Goal: Find specific page/section: Find specific page/section

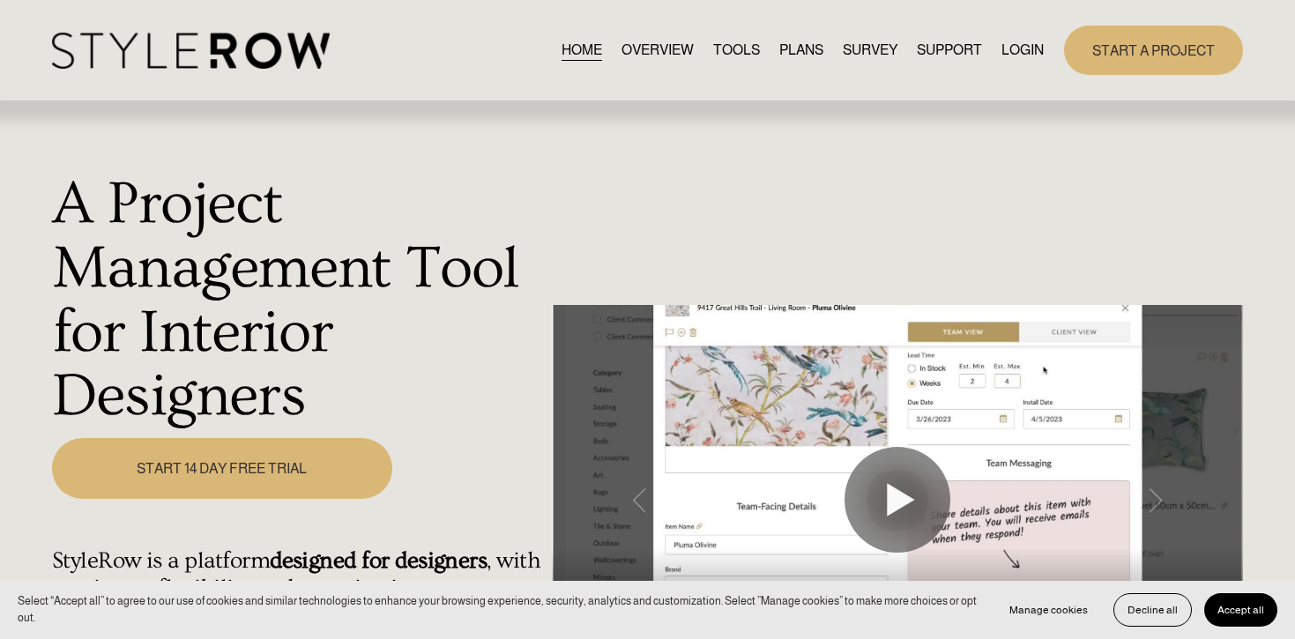
click at [1024, 28] on div "HOME OVERVIEW TOOLS PLANS SURVEY SUPPORT" at bounding box center [648, 50] width 1192 height 48
click at [1024, 42] on link "LOGIN" at bounding box center [1023, 50] width 42 height 24
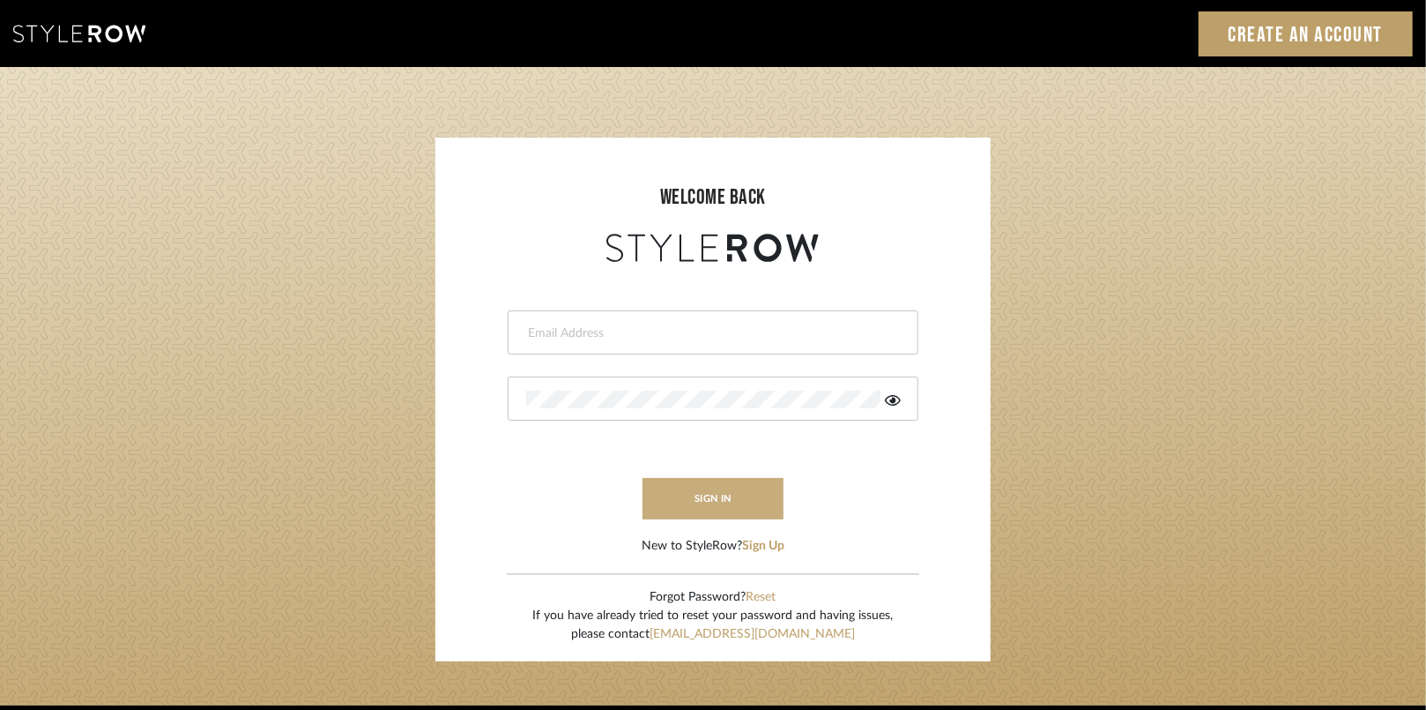
type input "[EMAIL_ADDRESS][DOMAIN_NAME]"
click at [681, 486] on button "sign in" at bounding box center [713, 498] width 141 height 41
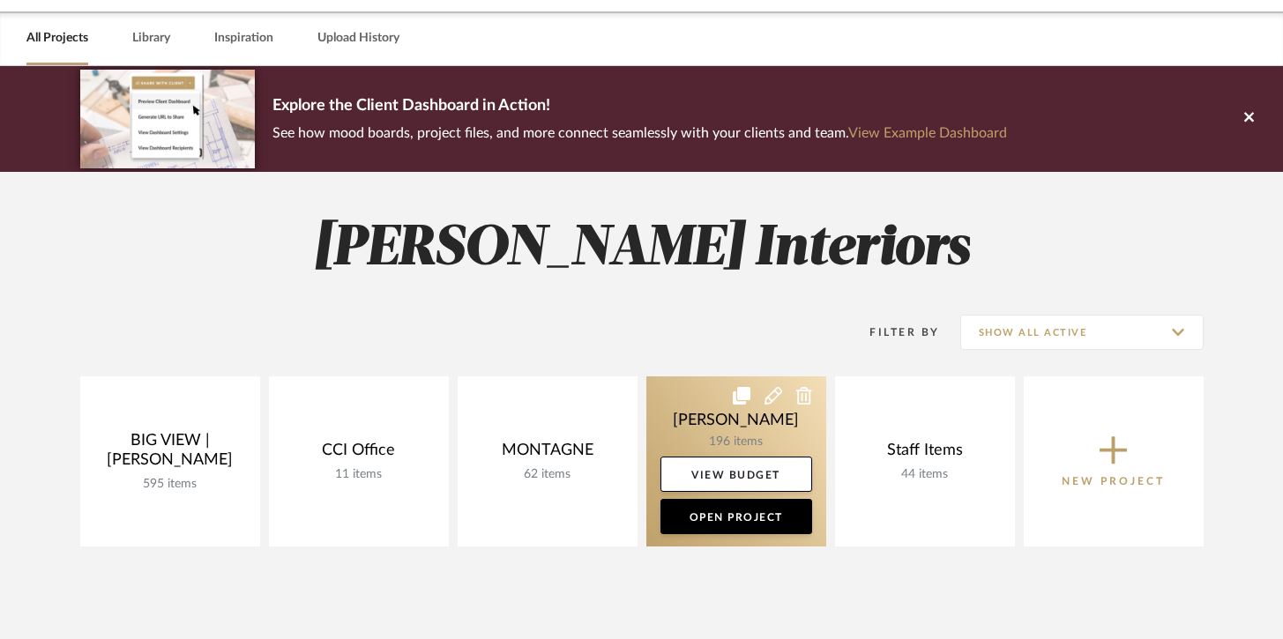
scroll to position [77, 0]
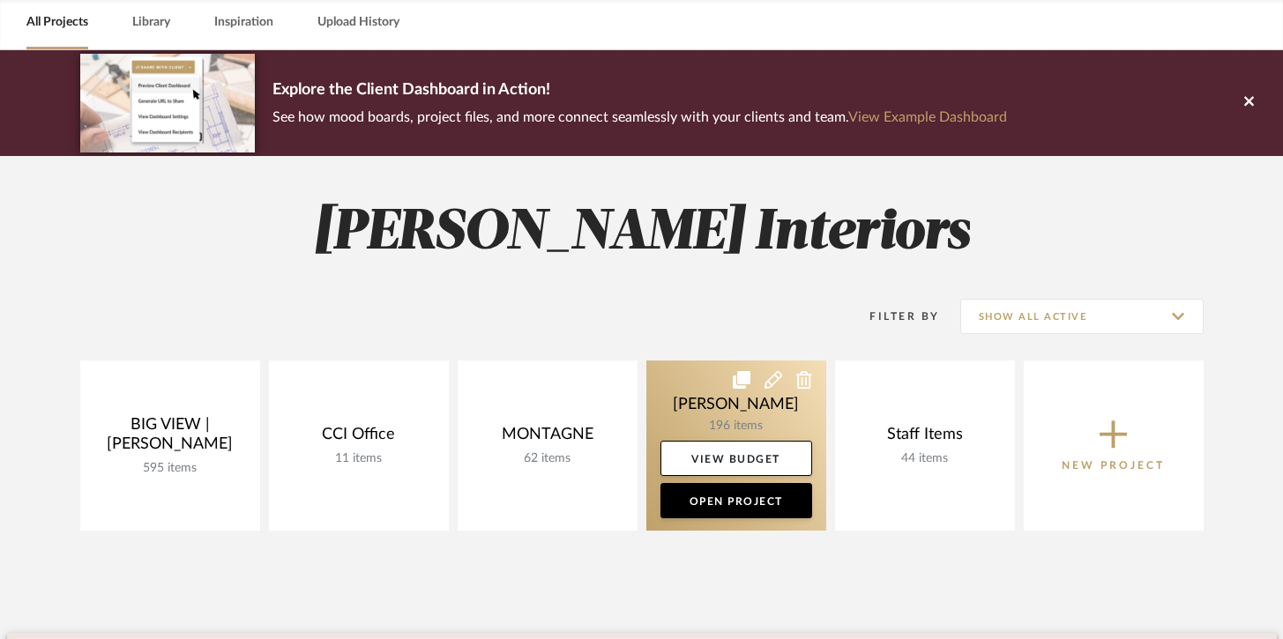
click at [710, 418] on link at bounding box center [736, 446] width 180 height 170
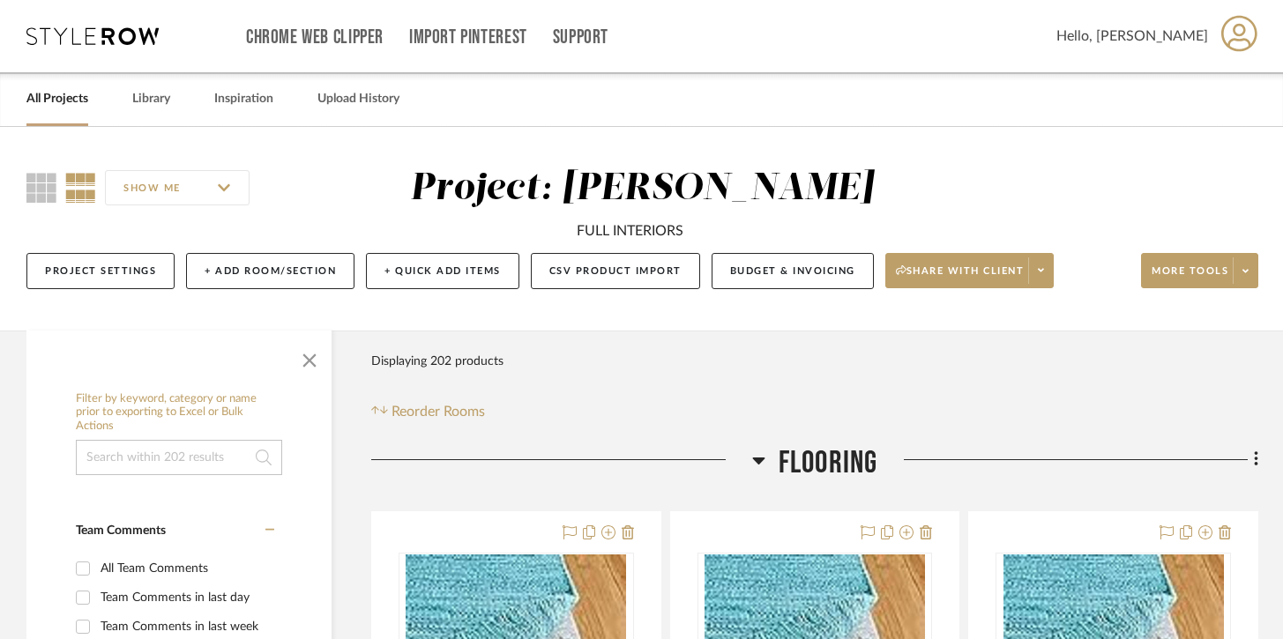
click at [790, 453] on span "Flooring" at bounding box center [828, 463] width 100 height 38
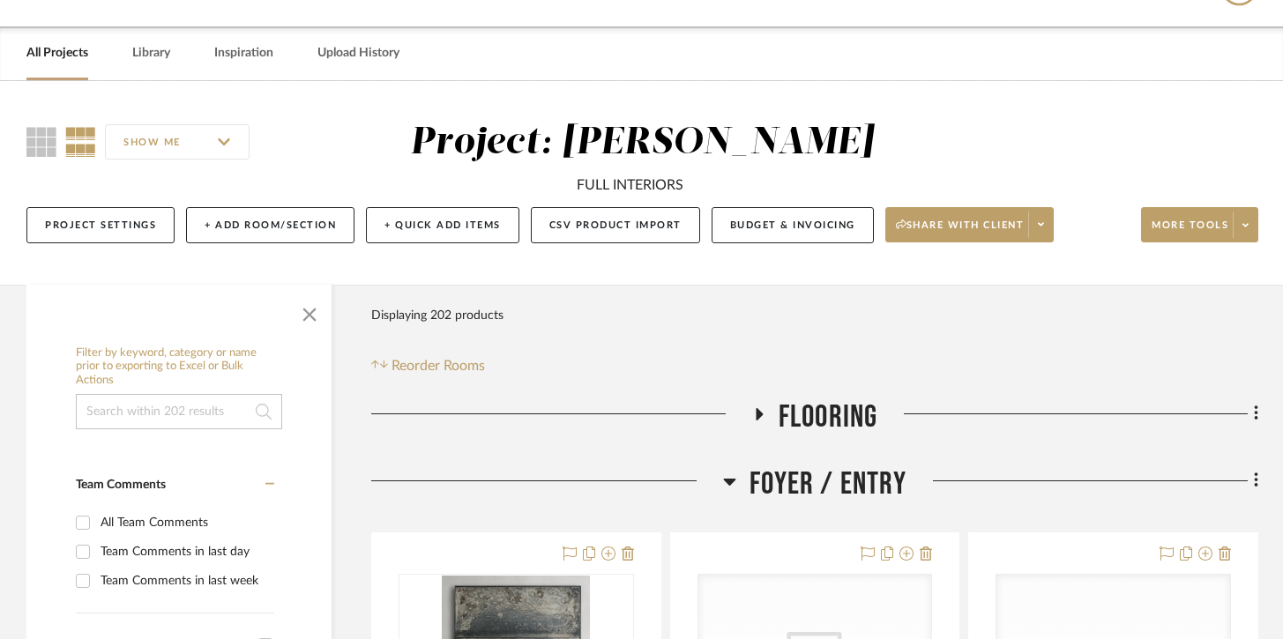
click at [793, 472] on span "Foyer / Entry" at bounding box center [827, 484] width 157 height 38
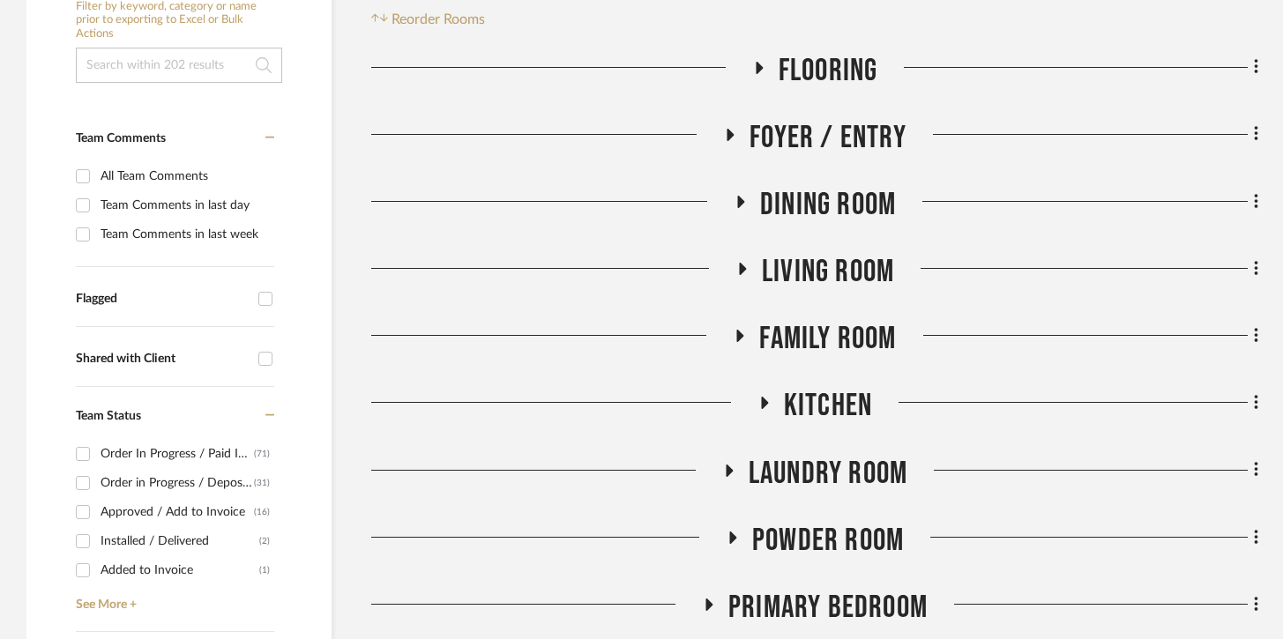
scroll to position [402, 0]
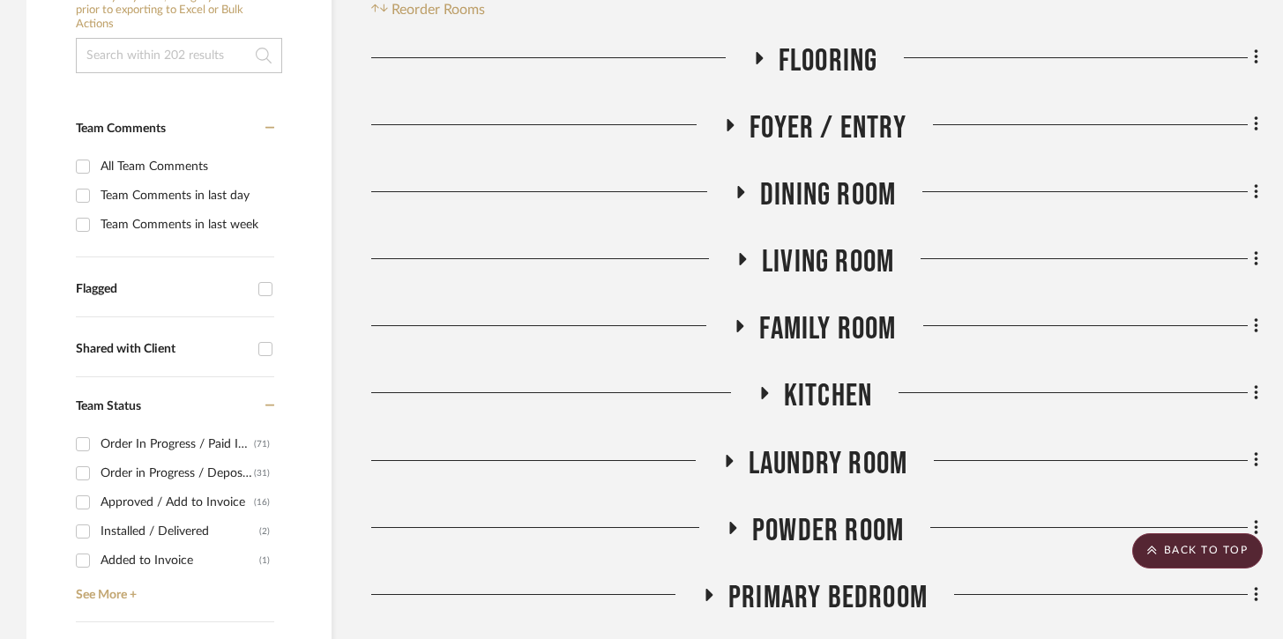
click at [847, 272] on span "Living Room" at bounding box center [828, 262] width 132 height 38
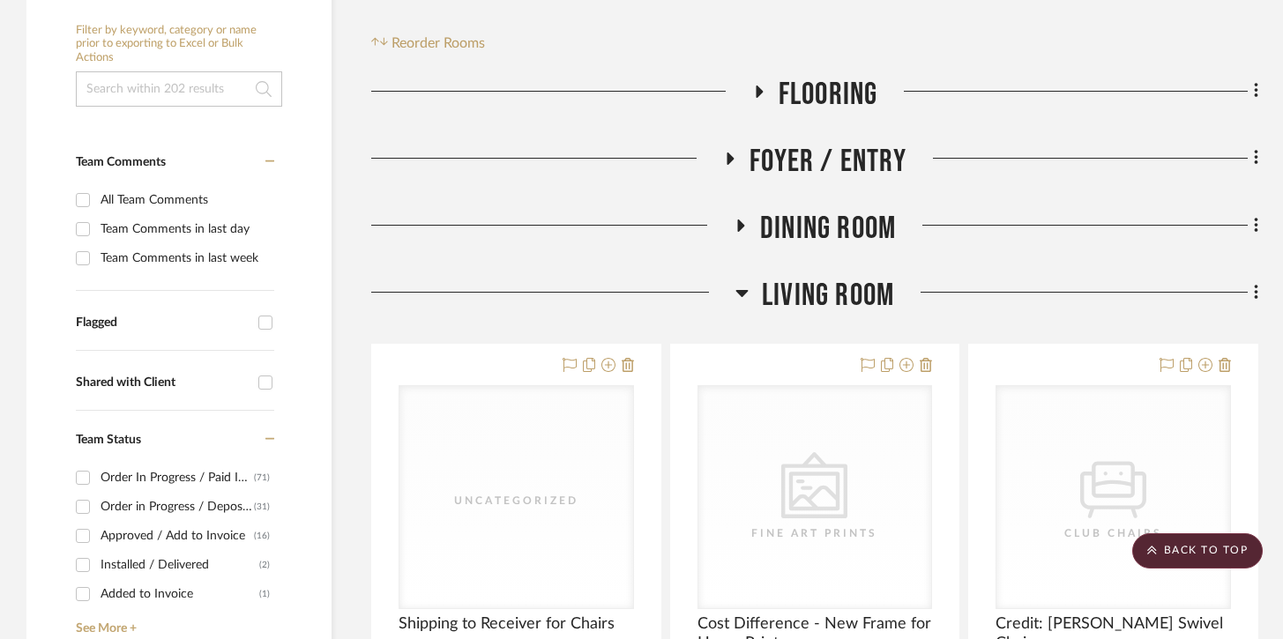
scroll to position [259, 0]
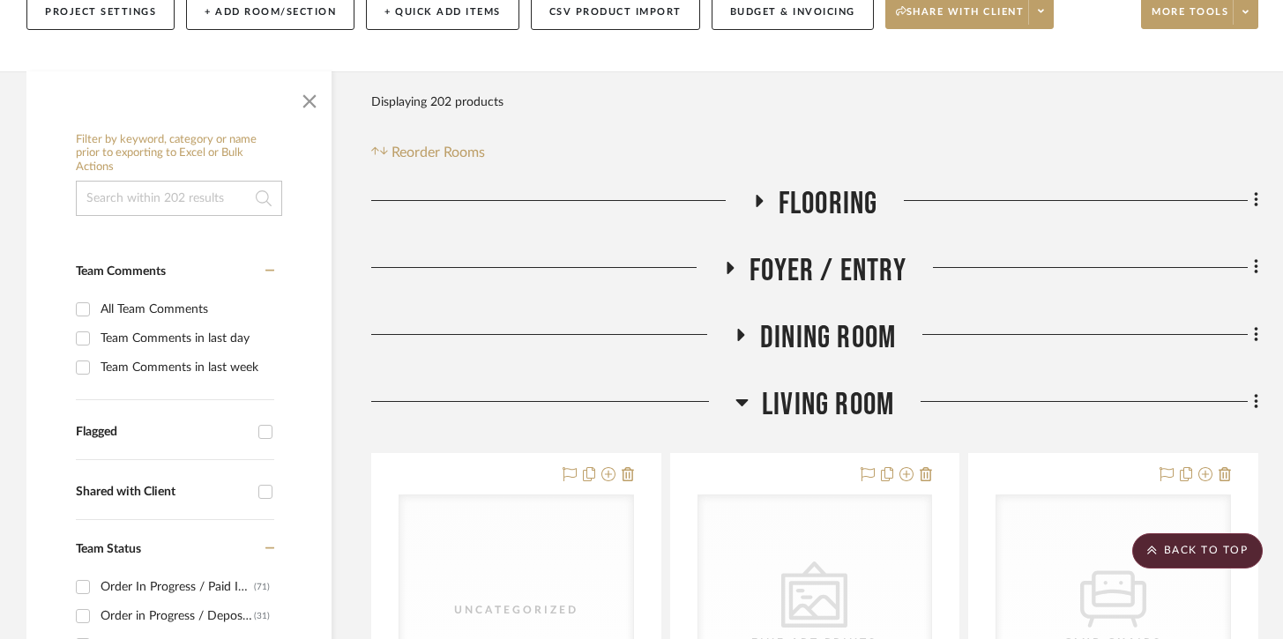
click at [138, 206] on input at bounding box center [179, 198] width 206 height 35
type input "fireplace"
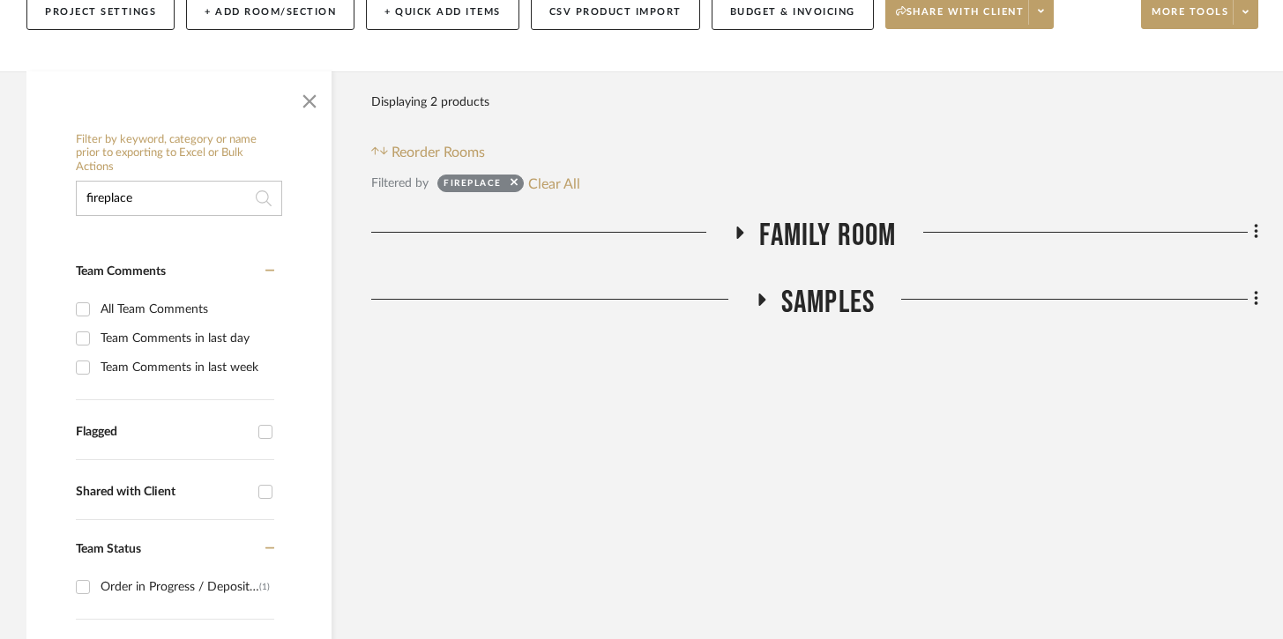
click at [771, 244] on span "Family Room" at bounding box center [827, 236] width 137 height 38
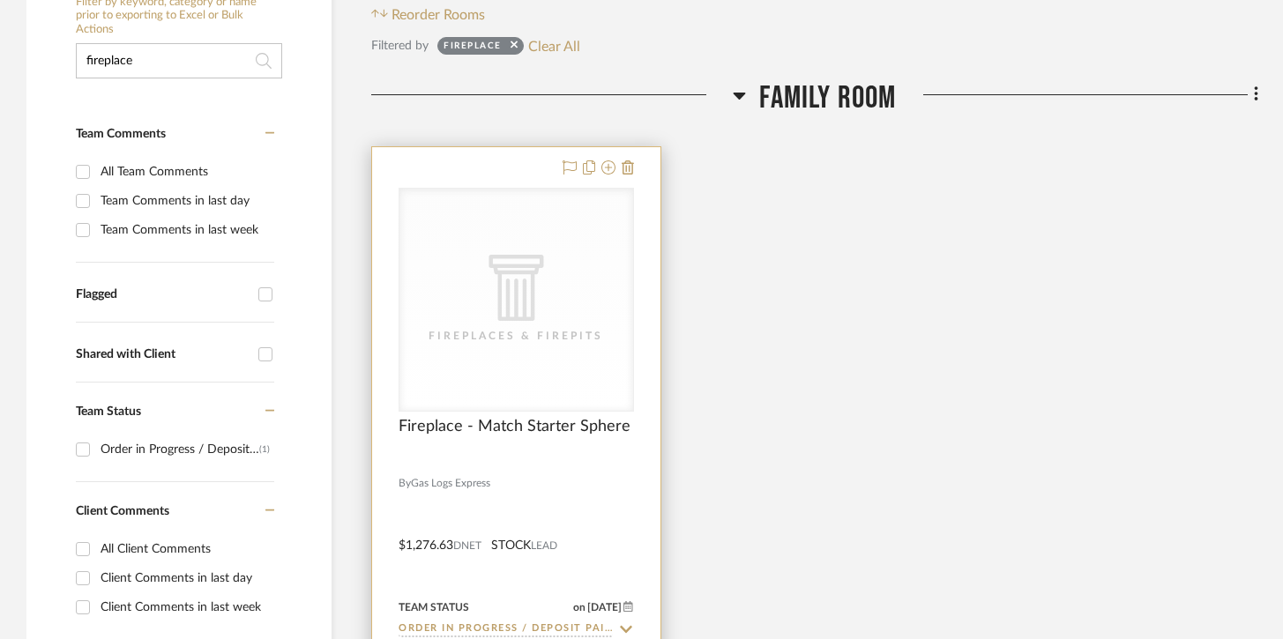
scroll to position [461, 0]
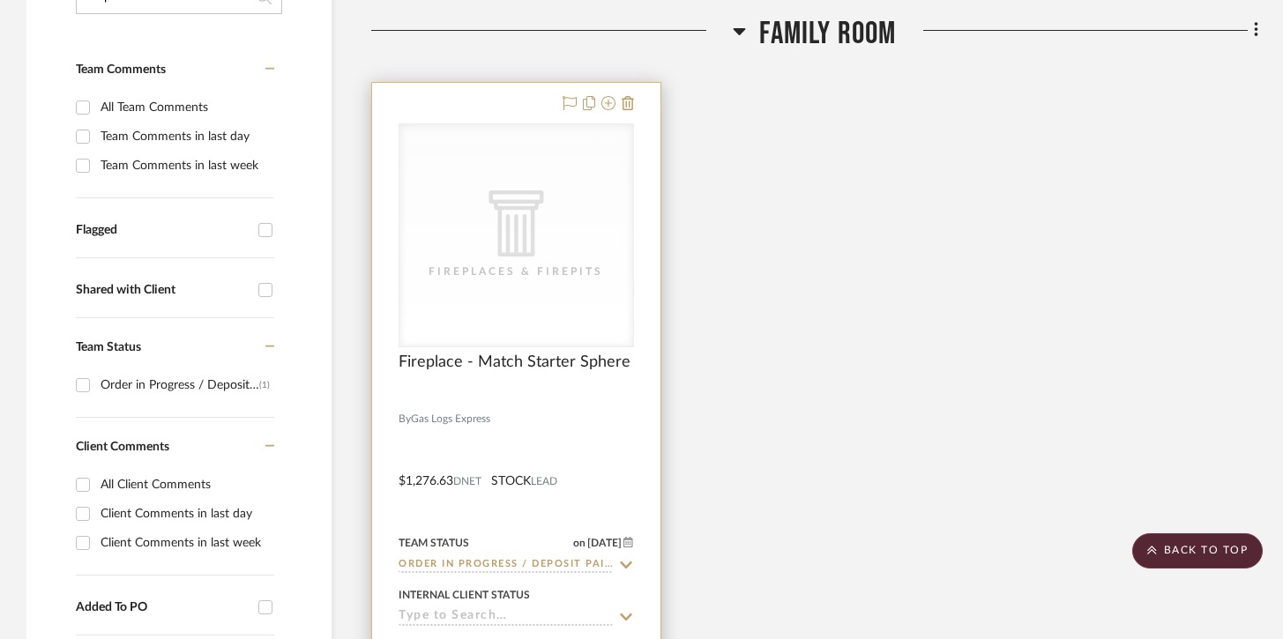
click at [557, 433] on div at bounding box center [516, 468] width 288 height 771
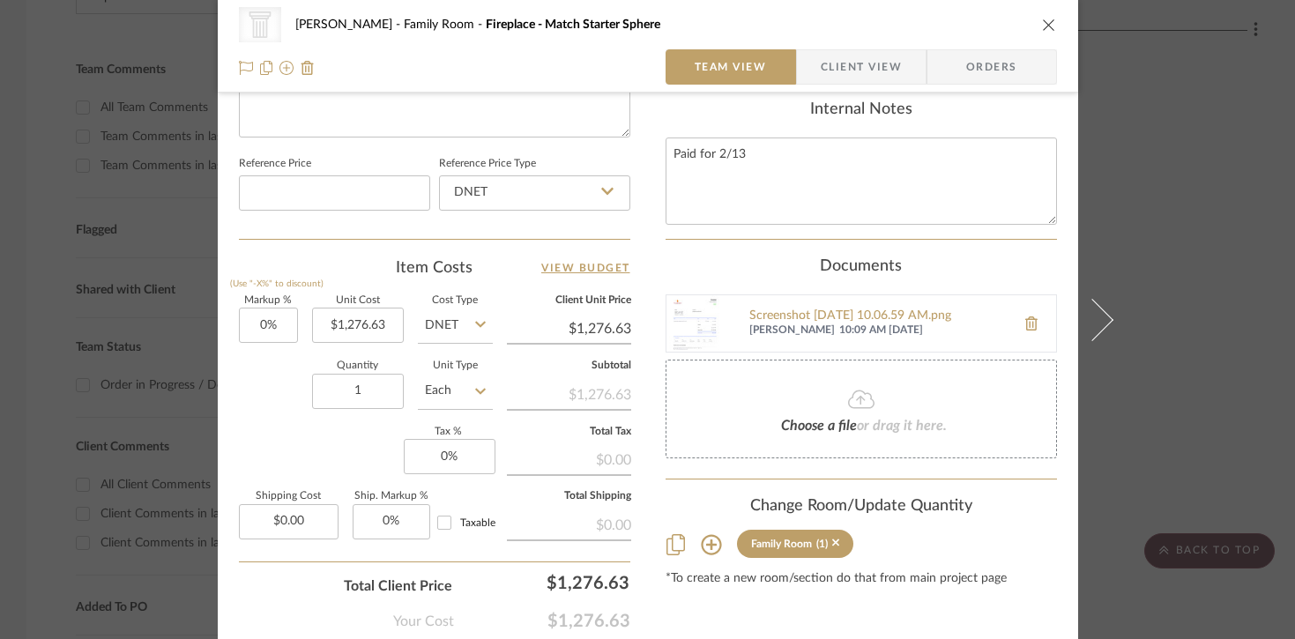
scroll to position [912, 0]
